Goal: Transaction & Acquisition: Purchase product/service

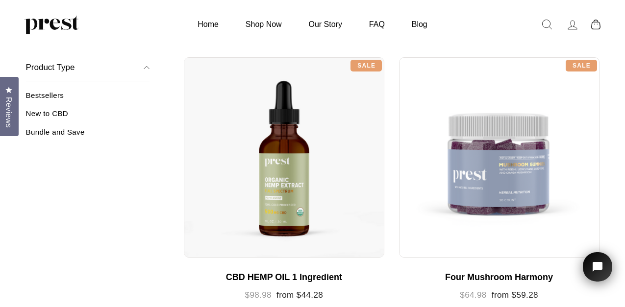
scroll to position [104, 0]
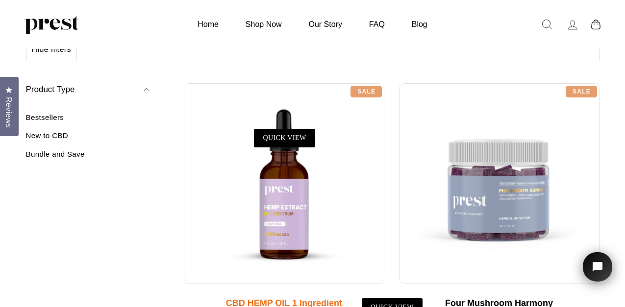
click at [299, 195] on div at bounding box center [284, 183] width 200 height 200
